Goal: Information Seeking & Learning: Learn about a topic

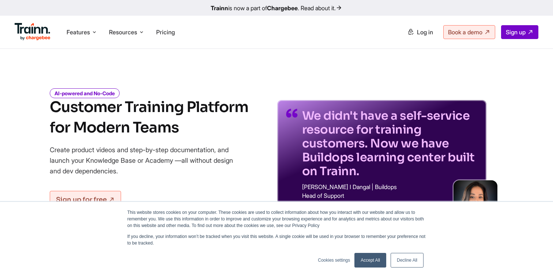
click at [404, 256] on link "Decline All" at bounding box center [406, 260] width 33 height 15
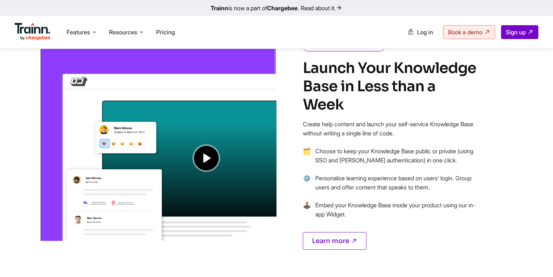
scroll to position [549, 0]
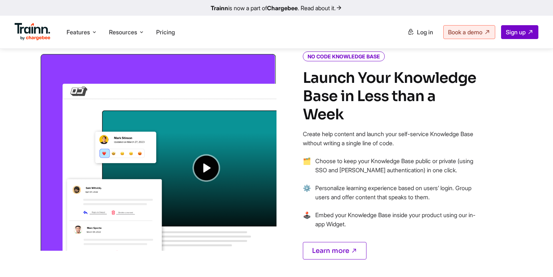
click at [204, 171] on img at bounding box center [157, 152] width 237 height 198
click at [207, 169] on img at bounding box center [157, 152] width 237 height 198
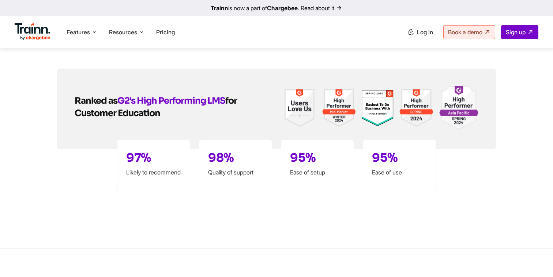
scroll to position [1729, 0]
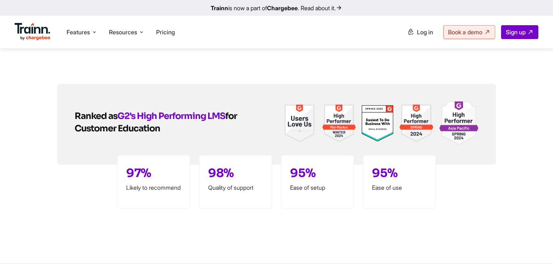
click at [31, 125] on div "Ranked as G2's High Performing LMS for Customer Education 97% Likely to recomme…" at bounding box center [276, 124] width 526 height 81
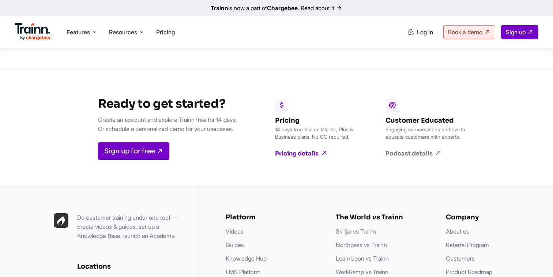
scroll to position [1945, 0]
click at [83, 31] on span "Features" at bounding box center [78, 32] width 23 height 8
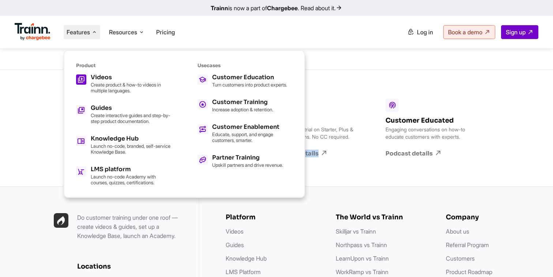
scroll to position [1976, 0]
click at [115, 84] on p "Create product & how-to videos in multiple languages." at bounding box center [131, 88] width 80 height 12
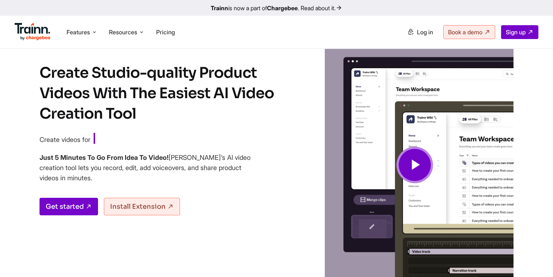
scroll to position [23, 0]
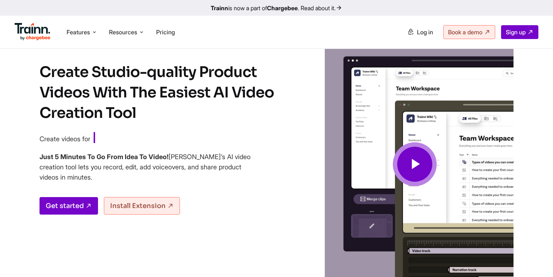
click at [415, 164] on icon at bounding box center [415, 164] width 18 height 24
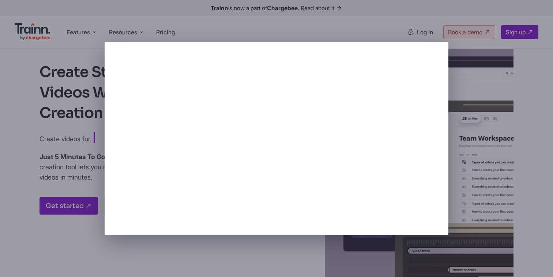
click at [459, 106] on div at bounding box center [276, 138] width 553 height 277
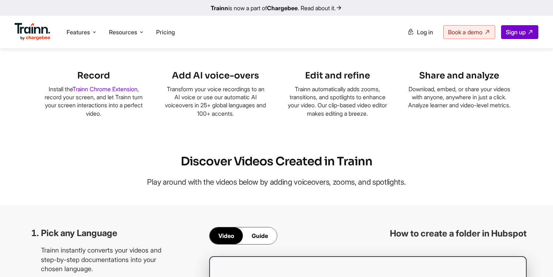
scroll to position [459, 0]
